Goal: Transaction & Acquisition: Purchase product/service

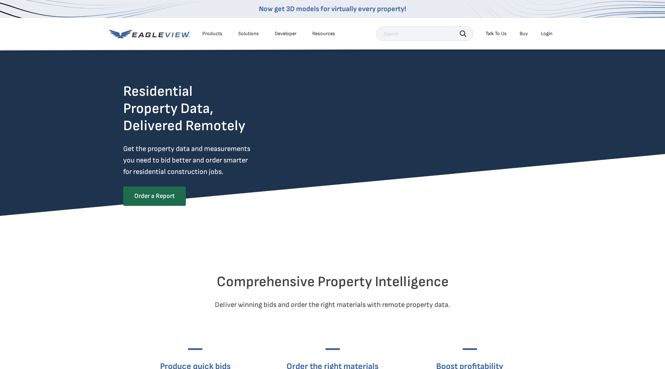
click at [545, 34] on div "Login" at bounding box center [547, 33] width 12 height 6
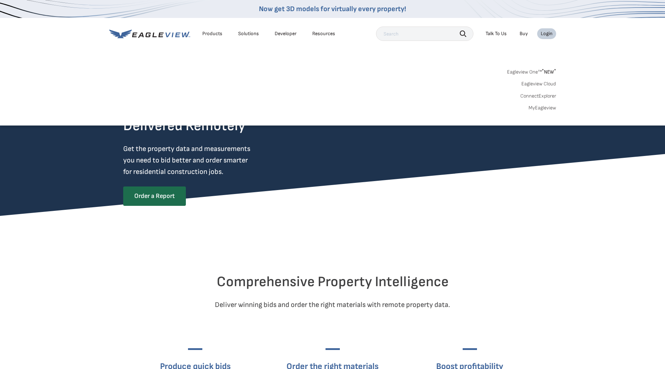
click at [543, 108] on link "MyEagleview" at bounding box center [543, 108] width 28 height 6
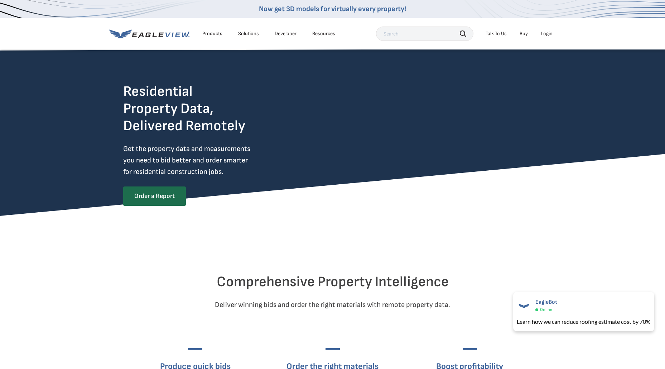
click at [552, 34] on div "Login" at bounding box center [547, 33] width 12 height 6
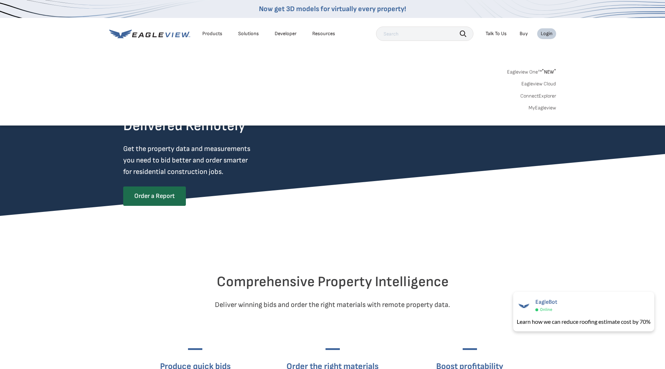
click at [542, 108] on link "MyEagleview" at bounding box center [543, 108] width 28 height 6
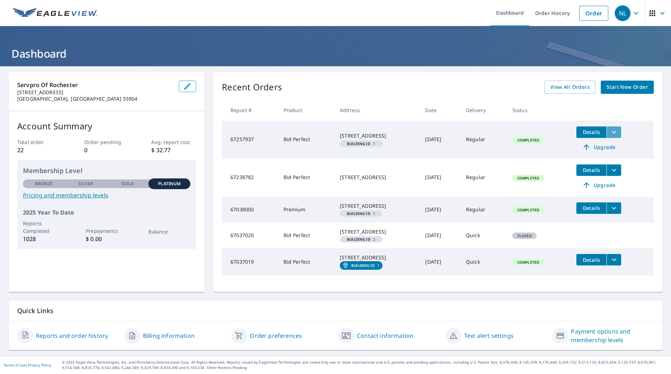
click at [617, 134] on icon "filesDropdownBtn-67257937" at bounding box center [614, 132] width 9 height 9
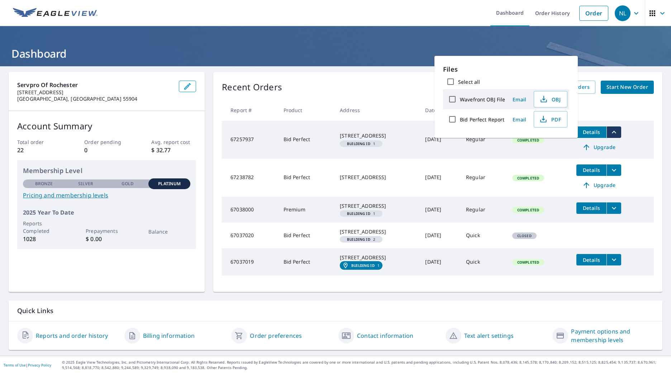
click at [597, 134] on span "Details" at bounding box center [592, 132] width 22 height 7
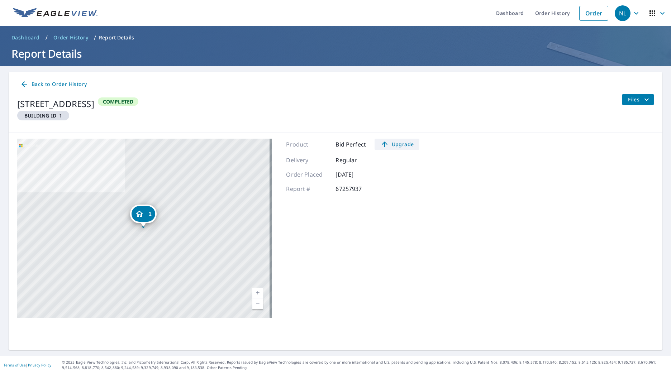
click at [395, 145] on span "Upgrade" at bounding box center [397, 144] width 36 height 9
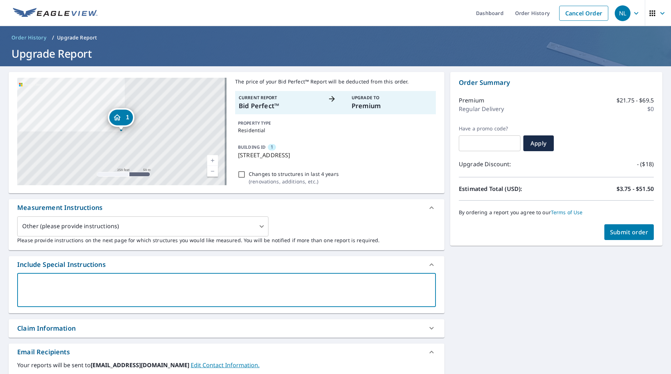
click at [38, 282] on textarea at bounding box center [226, 290] width 409 height 20
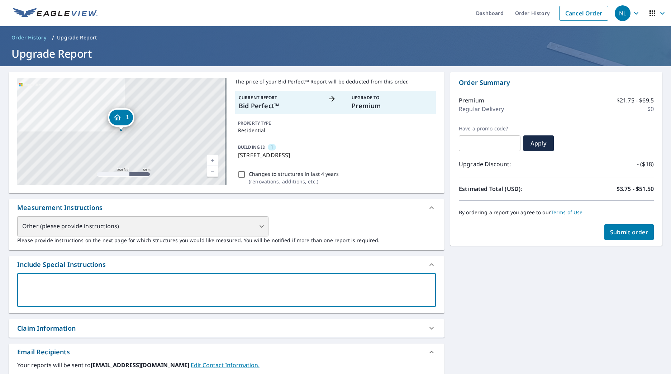
click at [260, 227] on div "Other (please provide instructions)" at bounding box center [142, 226] width 251 height 20
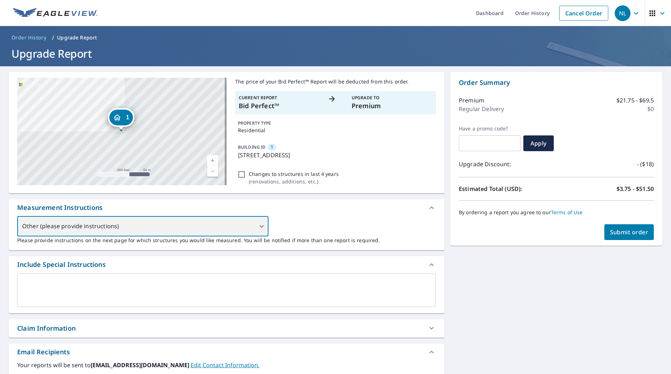
click at [259, 227] on div "Other (please provide instructions)" at bounding box center [142, 226] width 251 height 20
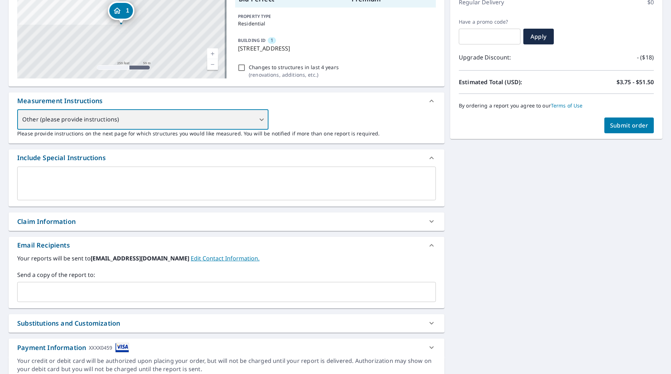
scroll to position [108, 0]
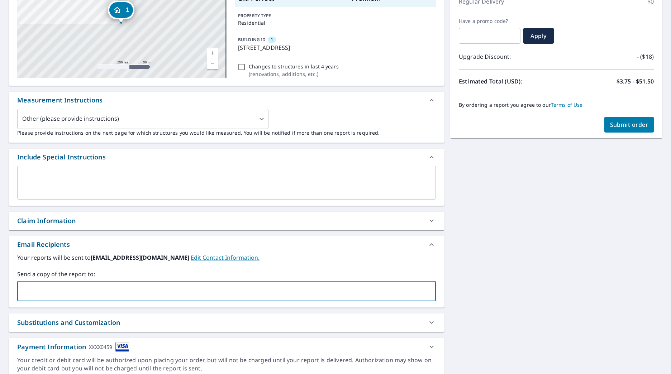
click at [54, 288] on input "text" at bounding box center [220, 292] width 401 height 14
type input "blabare@servpro11710>com"
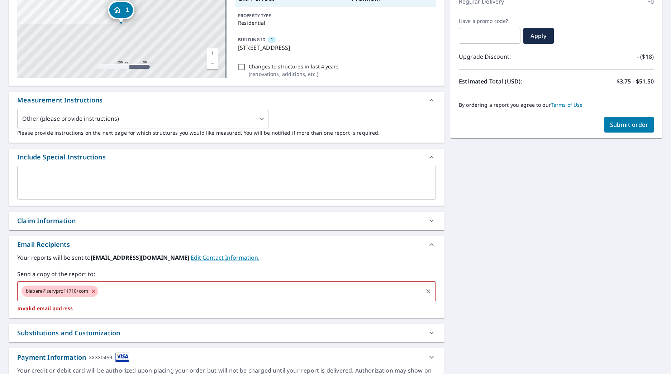
click at [80, 291] on span "blabare@servpro11710>com" at bounding box center [57, 291] width 71 height 7
click at [92, 290] on div "blabare@servpro11710>com" at bounding box center [60, 291] width 77 height 11
click at [94, 290] on icon at bounding box center [93, 291] width 3 height 3
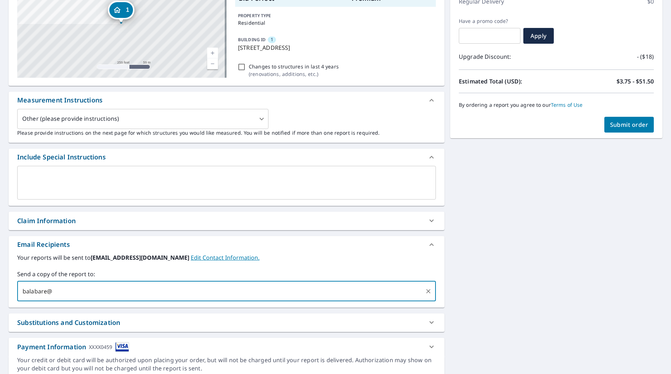
click at [29, 290] on input "balabare@" at bounding box center [220, 292] width 401 height 14
click at [49, 290] on input "blabare@" at bounding box center [220, 292] width 401 height 14
type input "[EMAIL_ADDRESS][DOMAIN_NAME]"
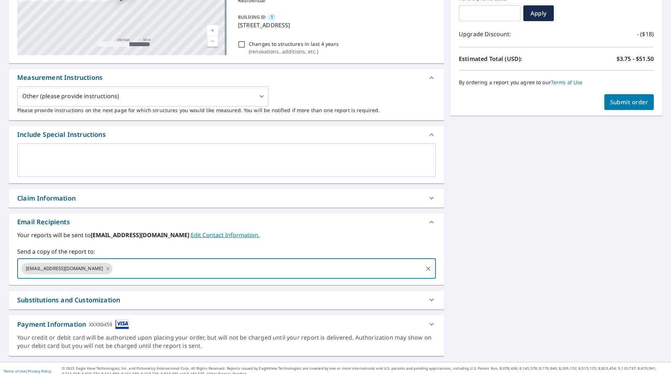
scroll to position [136, 0]
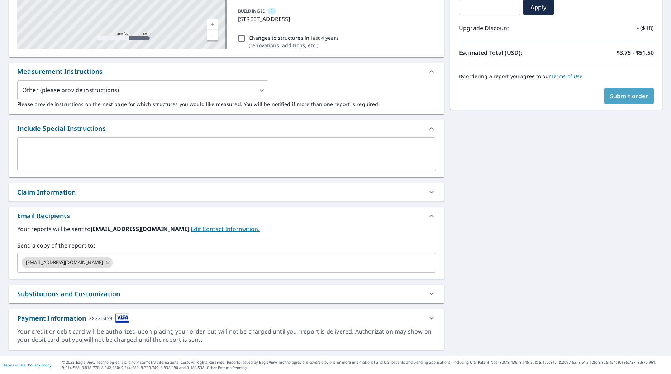
click at [620, 97] on span "Submit order" at bounding box center [629, 96] width 38 height 8
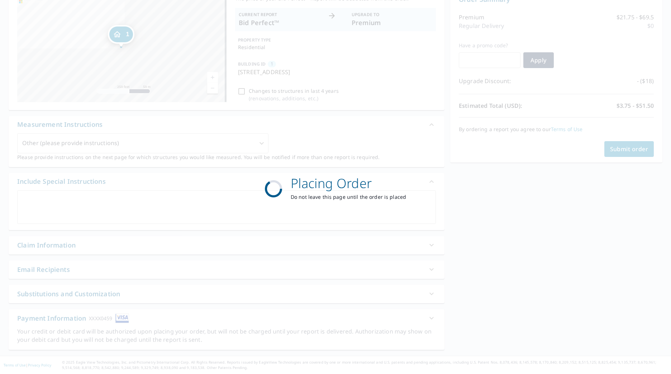
scroll to position [83, 0]
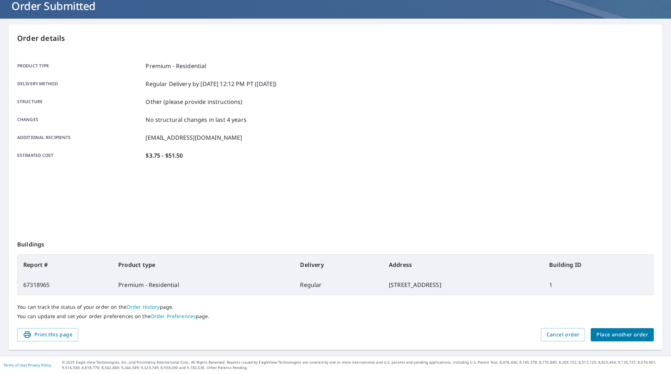
scroll to position [48, 0]
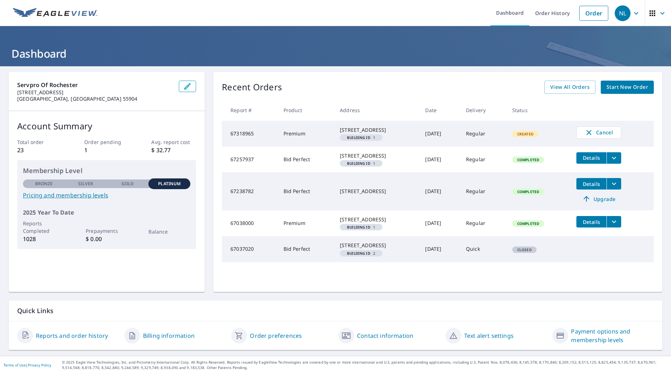
click at [592, 187] on span "Details" at bounding box center [592, 184] width 22 height 7
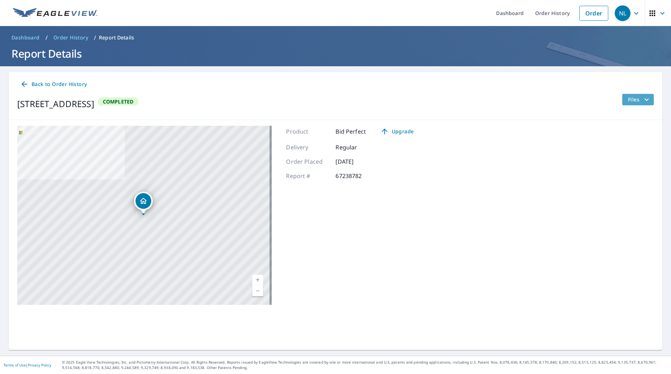
click at [643, 100] on icon "filesDropdownBtn-67238782" at bounding box center [646, 99] width 9 height 9
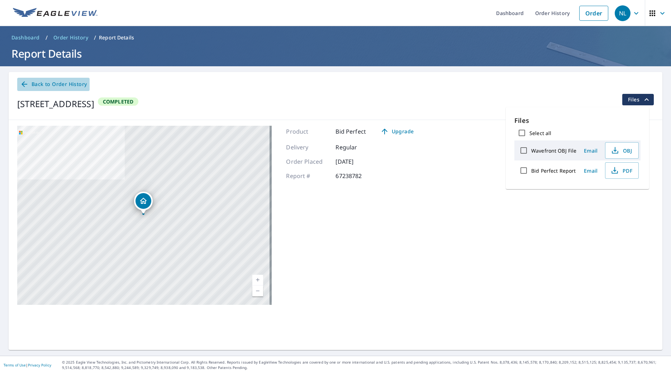
click at [25, 83] on icon at bounding box center [24, 84] width 9 height 9
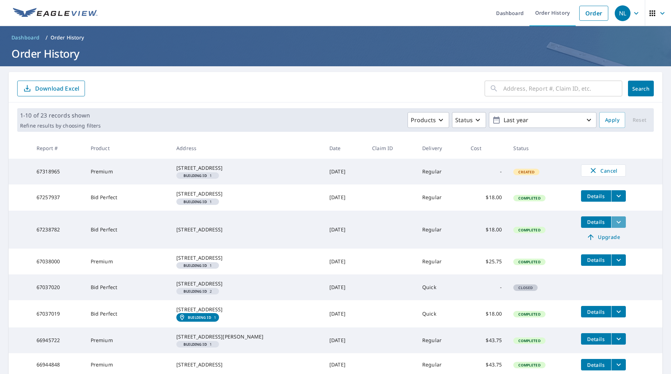
click at [614, 226] on icon "filesDropdownBtn-67238782" at bounding box center [618, 222] width 9 height 9
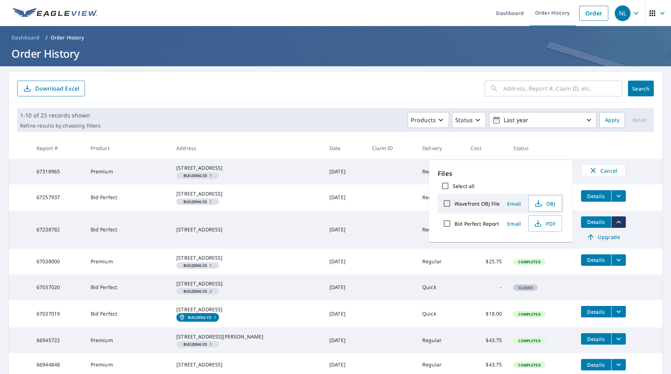
click at [590, 225] on span "Details" at bounding box center [596, 222] width 22 height 7
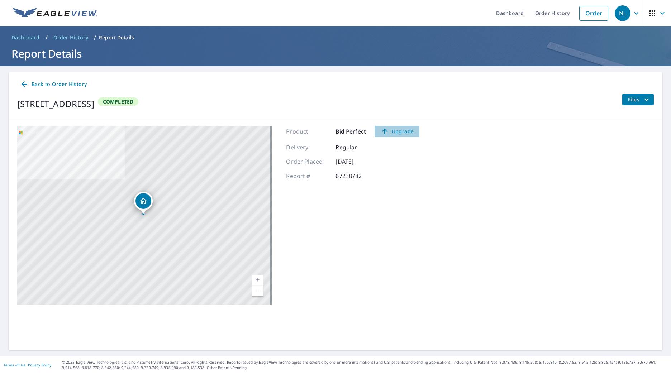
click at [395, 132] on span "Upgrade" at bounding box center [397, 131] width 36 height 9
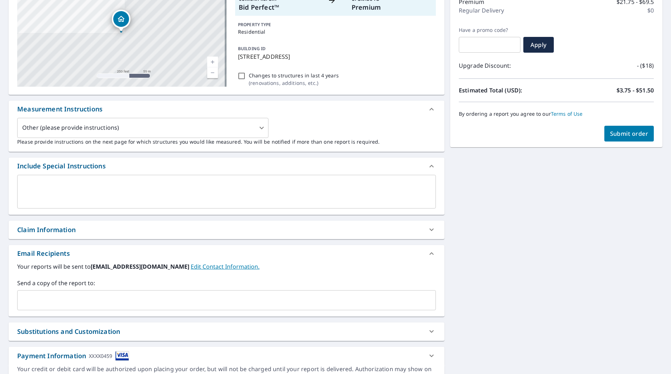
scroll to position [108, 0]
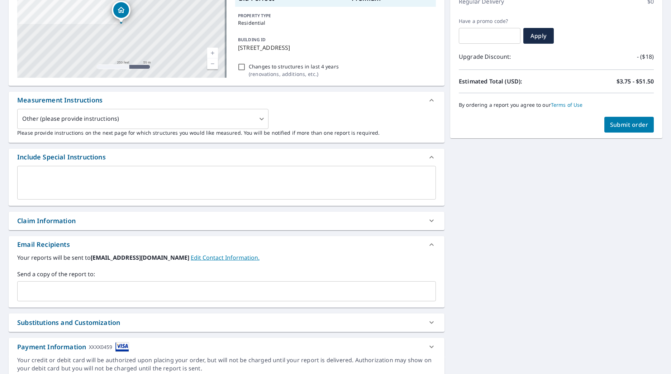
click at [41, 292] on input "text" at bounding box center [220, 292] width 401 height 14
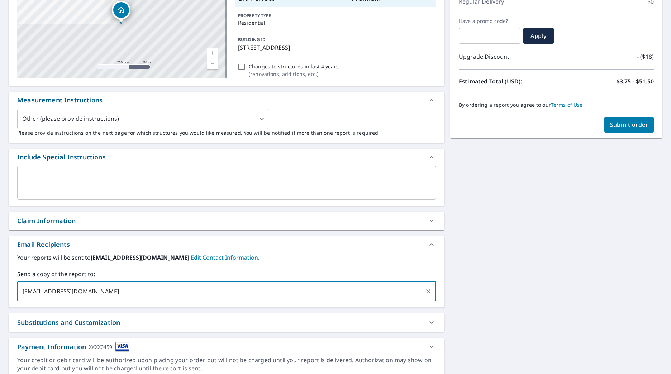
type input "[EMAIL_ADDRESS][DOMAIN_NAME]"
click at [626, 124] on span "Submit order" at bounding box center [629, 125] width 38 height 8
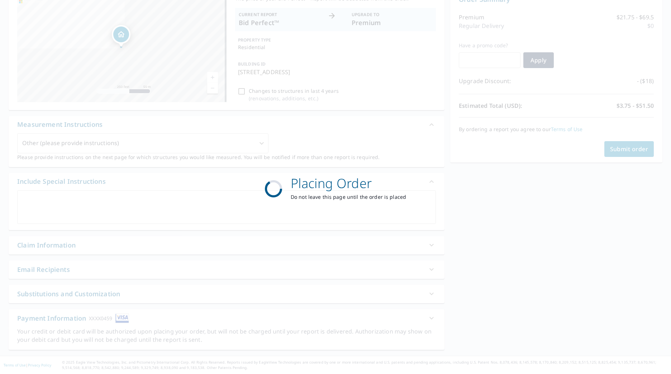
scroll to position [83, 0]
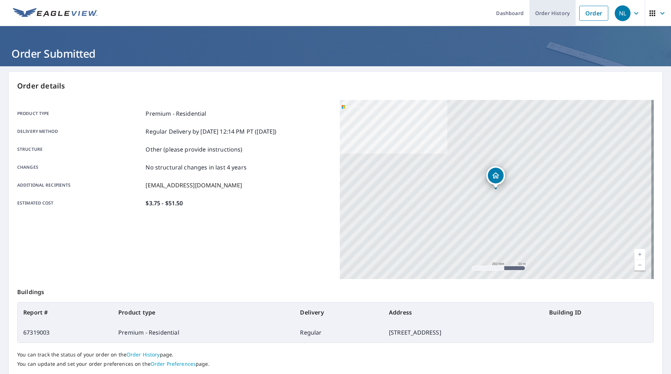
click at [546, 14] on link "Order History" at bounding box center [552, 13] width 46 height 26
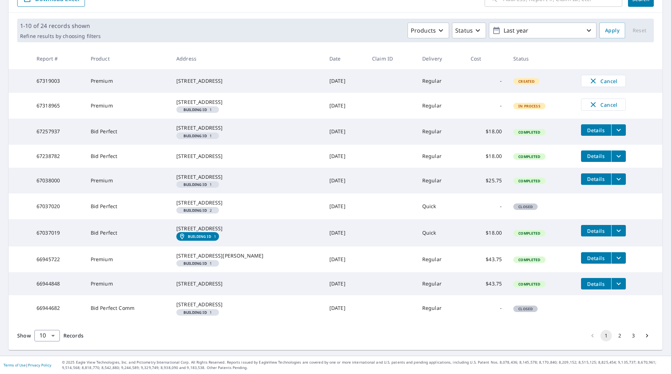
scroll to position [148, 0]
